Goal: Task Accomplishment & Management: Use online tool/utility

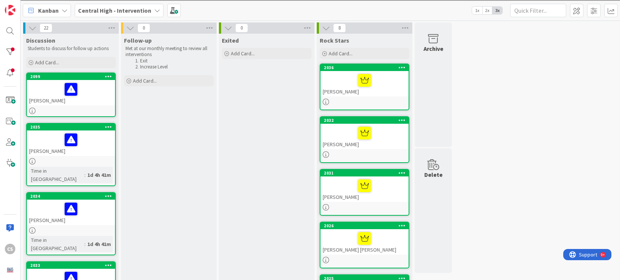
scroll to position [149, 0]
click at [113, 28] on icon at bounding box center [112, 27] width 10 height 11
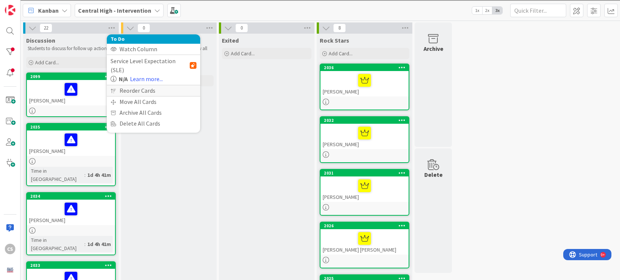
click at [124, 85] on div "Reorder Cards" at bounding box center [153, 90] width 93 height 11
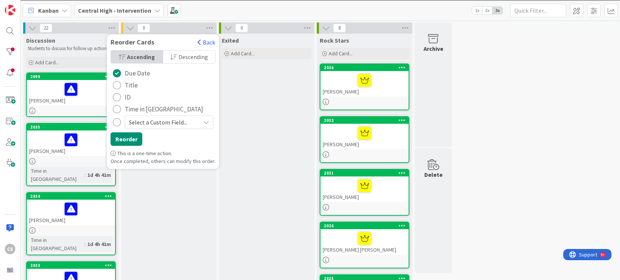
click at [119, 87] on div "radio" at bounding box center [117, 85] width 8 height 8
click at [127, 139] on button "Reorder" at bounding box center [126, 138] width 32 height 13
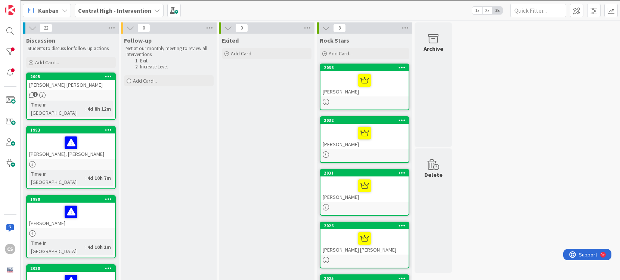
click at [86, 80] on div "[PERSON_NAME] [PERSON_NAME]" at bounding box center [71, 85] width 88 height 10
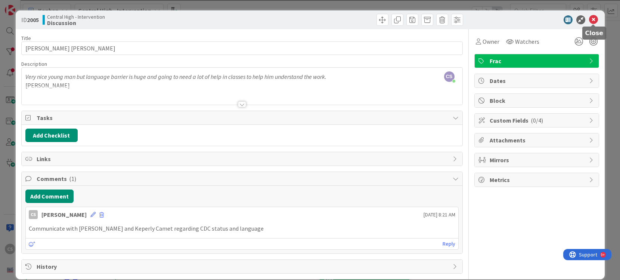
click at [593, 18] on icon at bounding box center [593, 19] width 9 height 9
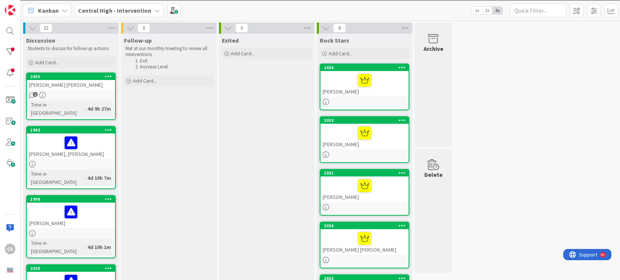
click at [90, 135] on div at bounding box center [71, 143] width 84 height 16
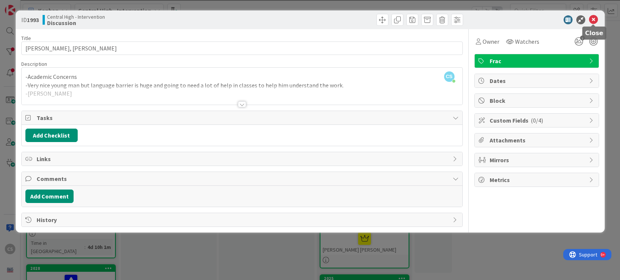
click at [594, 18] on icon at bounding box center [593, 19] width 9 height 9
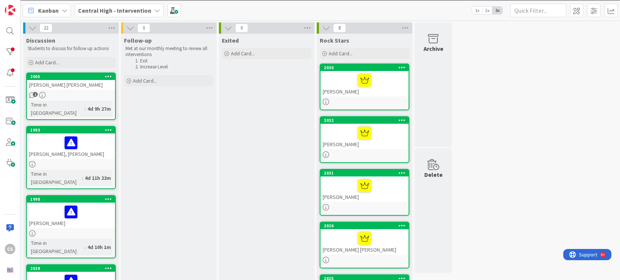
click at [85, 84] on div "[PERSON_NAME] [PERSON_NAME]" at bounding box center [71, 85] width 88 height 10
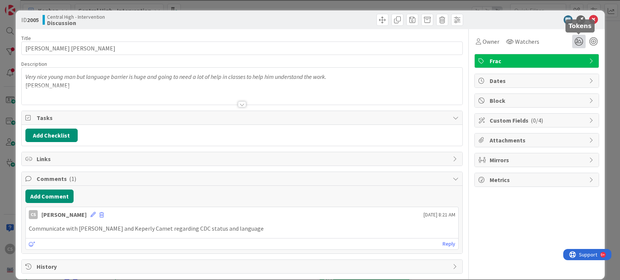
click at [579, 41] on icon at bounding box center [578, 41] width 13 height 13
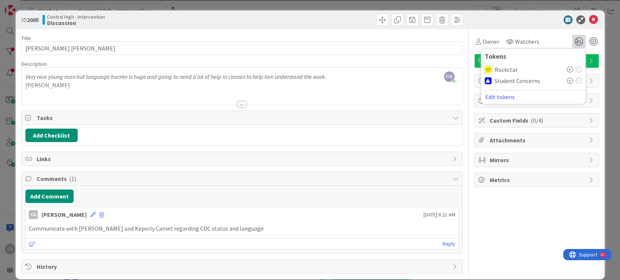
click at [569, 80] on icon at bounding box center [570, 81] width 6 height 6
click at [593, 19] on icon at bounding box center [593, 19] width 9 height 9
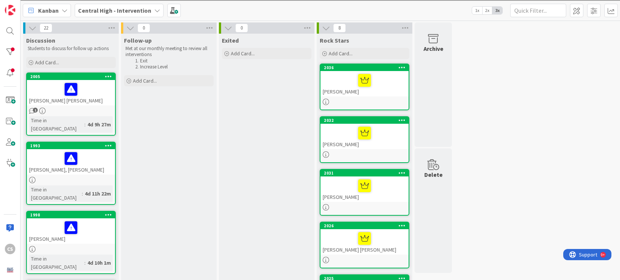
click at [103, 150] on div at bounding box center [71, 158] width 84 height 16
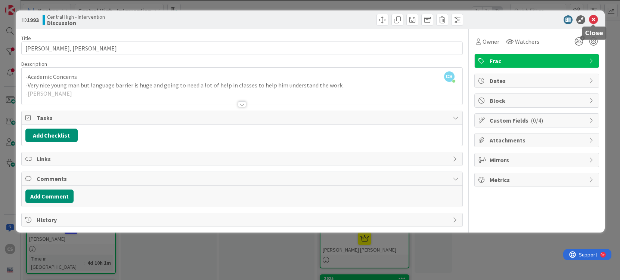
click at [593, 19] on icon at bounding box center [593, 19] width 9 height 9
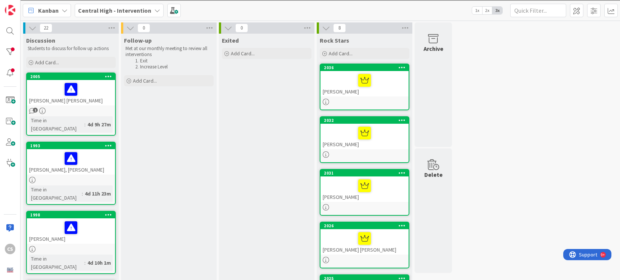
click at [112, 143] on div at bounding box center [108, 145] width 13 height 5
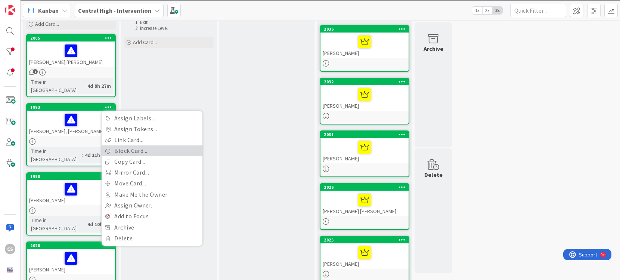
scroll to position [61, 0]
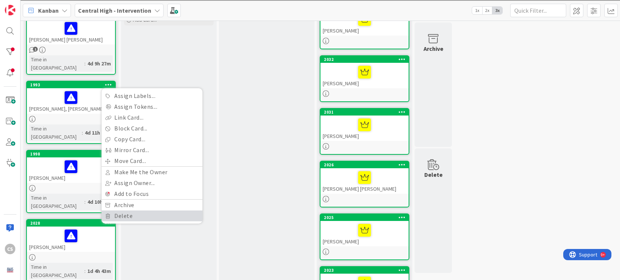
click at [130, 210] on link "Delete" at bounding box center [152, 215] width 101 height 11
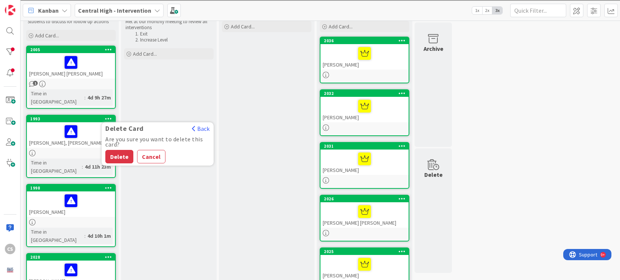
scroll to position [28, 0]
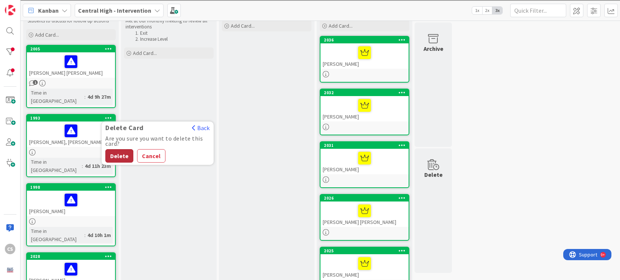
click at [122, 149] on button "Delete" at bounding box center [119, 155] width 28 height 13
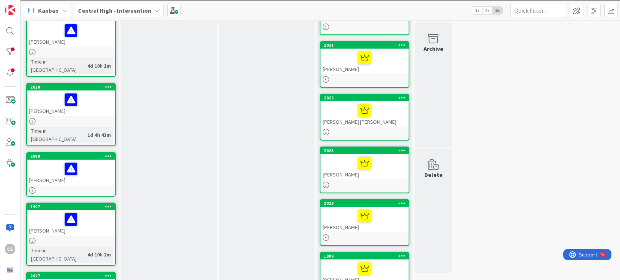
scroll to position [134, 0]
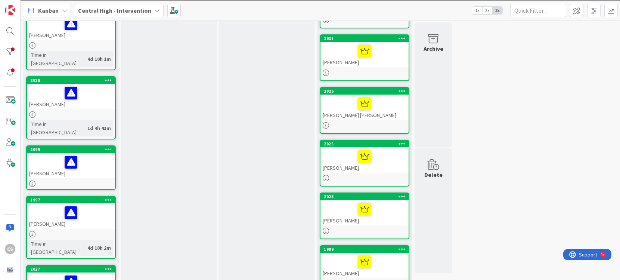
click at [101, 153] on div "[PERSON_NAME]" at bounding box center [71, 165] width 88 height 25
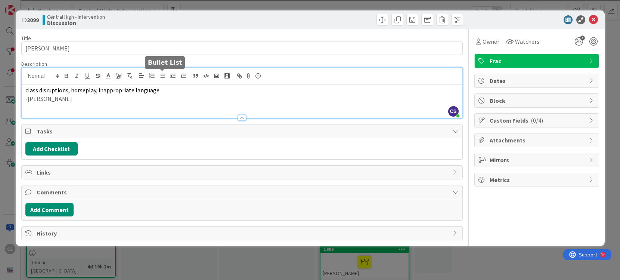
click at [162, 75] on div "CS [PERSON_NAME] just joined class disruptions, horseplay, inappropriate langua…" at bounding box center [242, 93] width 440 height 50
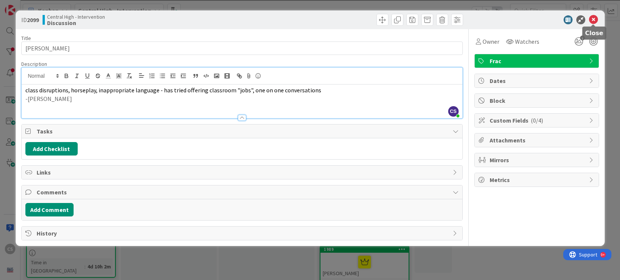
click at [593, 18] on icon at bounding box center [593, 19] width 9 height 9
